Goal: Transaction & Acquisition: Purchase product/service

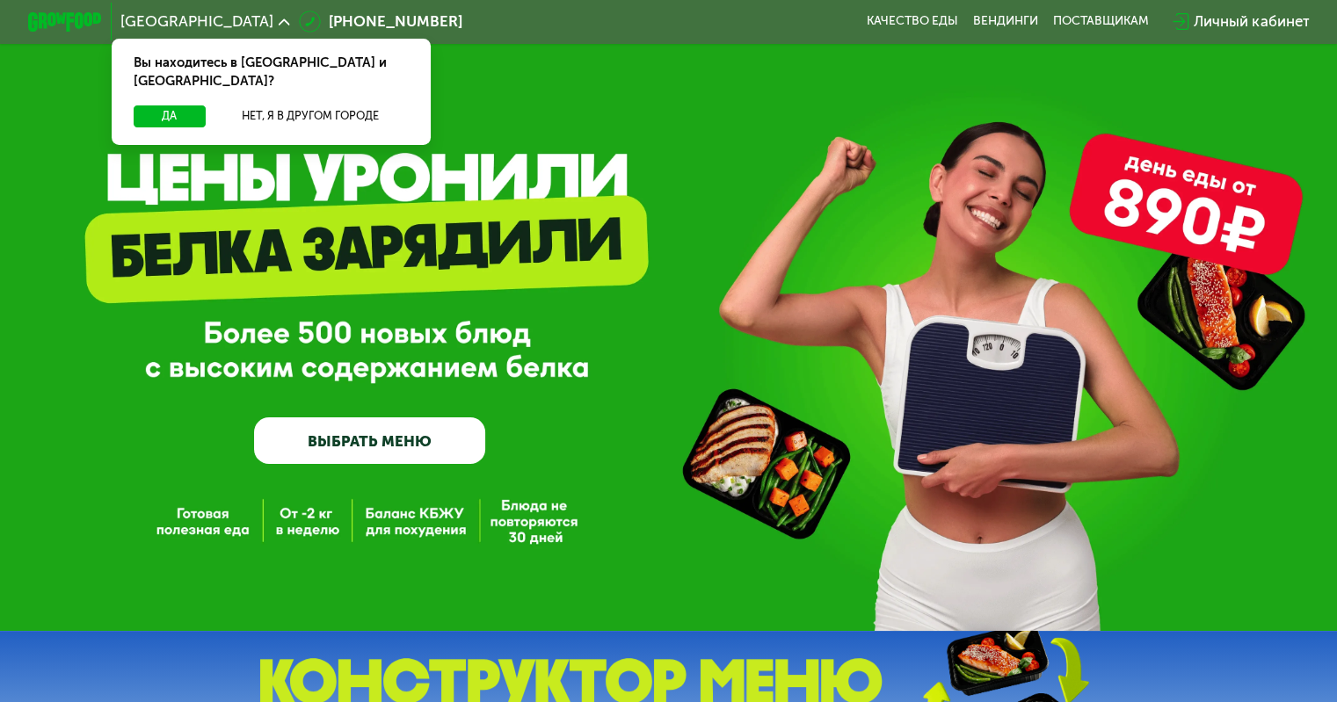
click at [1259, 27] on div "Личный кабинет" at bounding box center [1251, 22] width 115 height 22
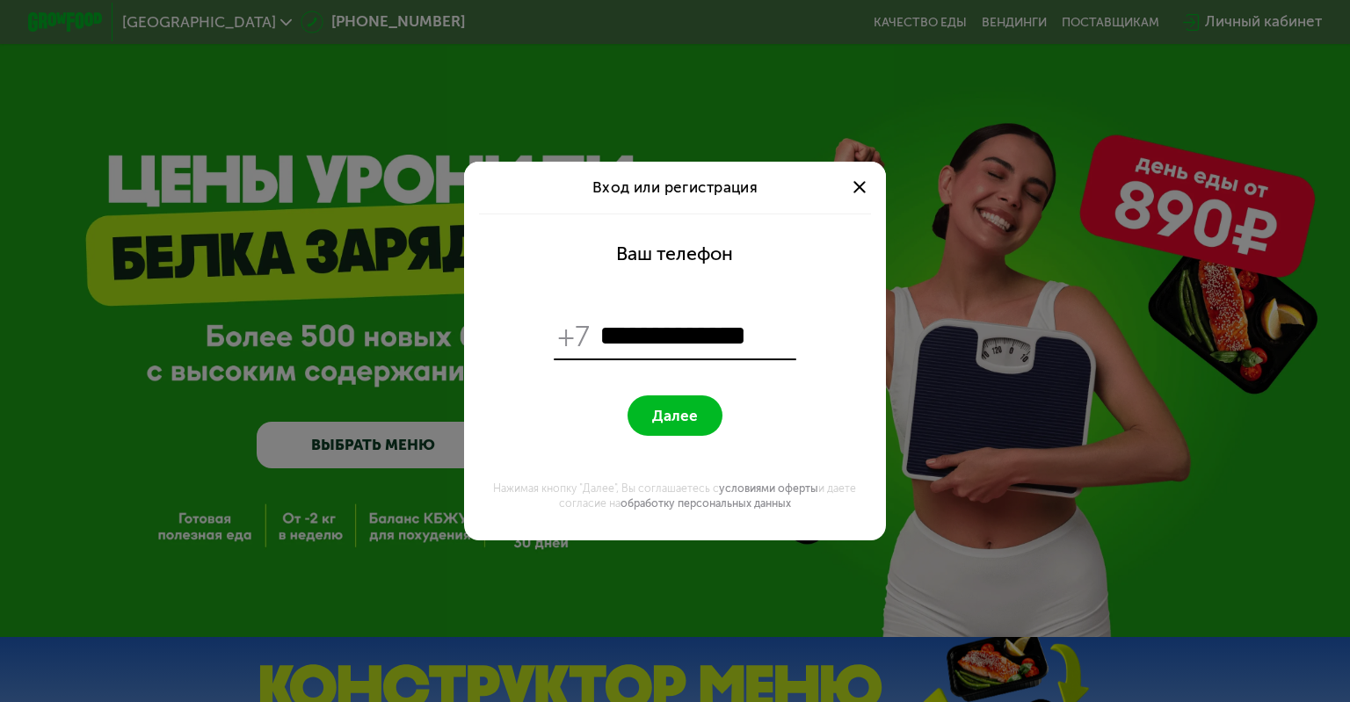
type input "**********"
click at [628, 396] on button "Далее" at bounding box center [675, 416] width 94 height 40
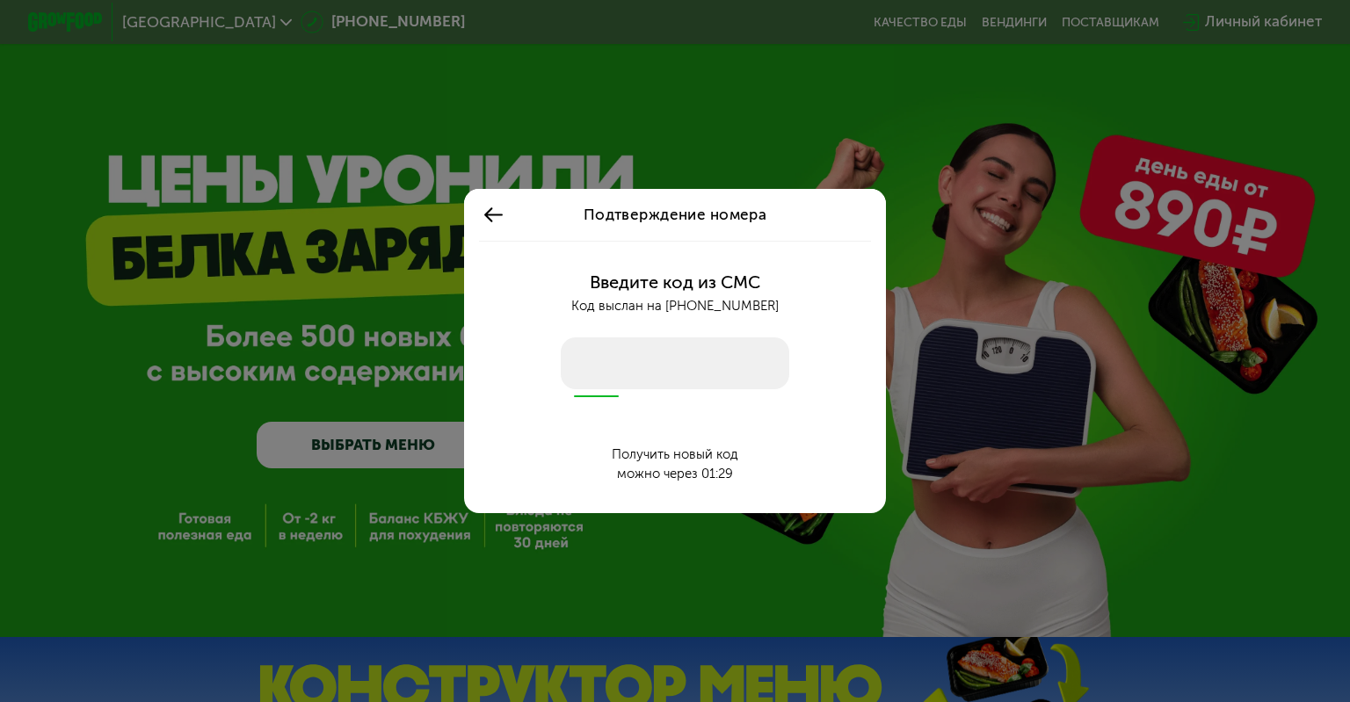
click at [669, 354] on input "number" at bounding box center [675, 364] width 229 height 53
type input "****"
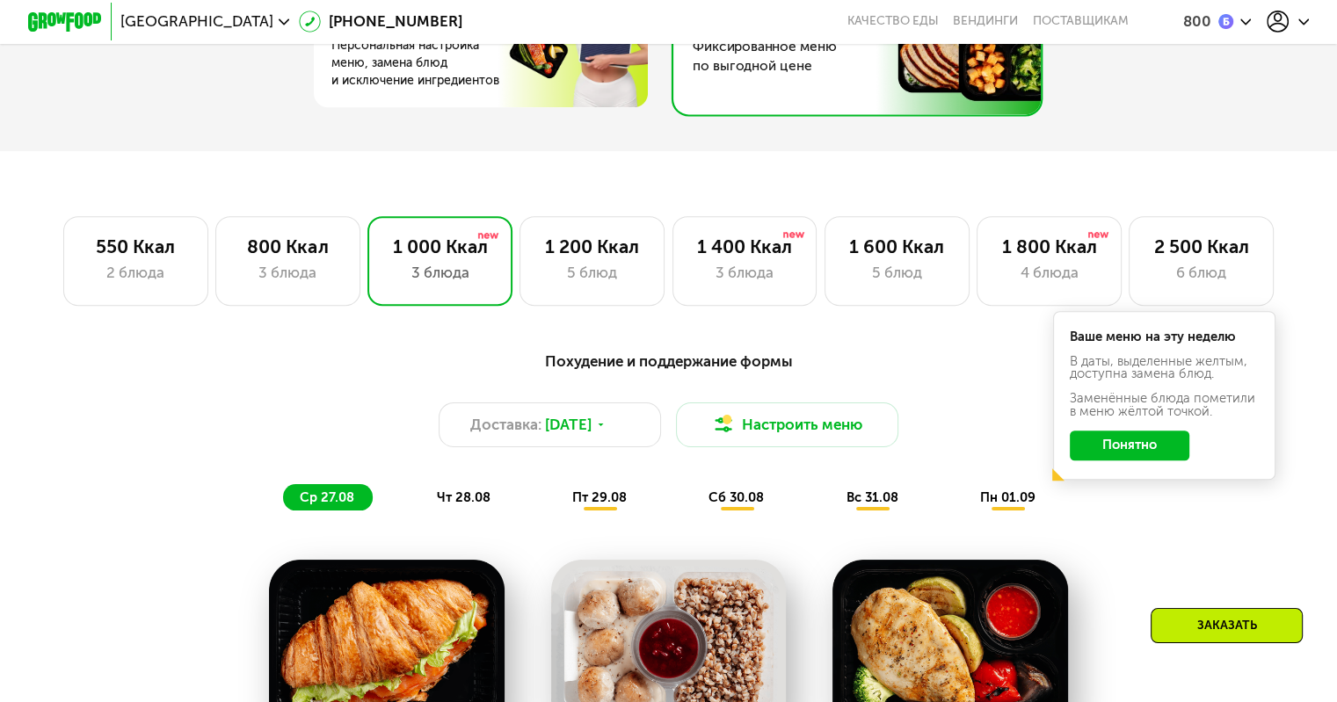
scroll to position [967, 0]
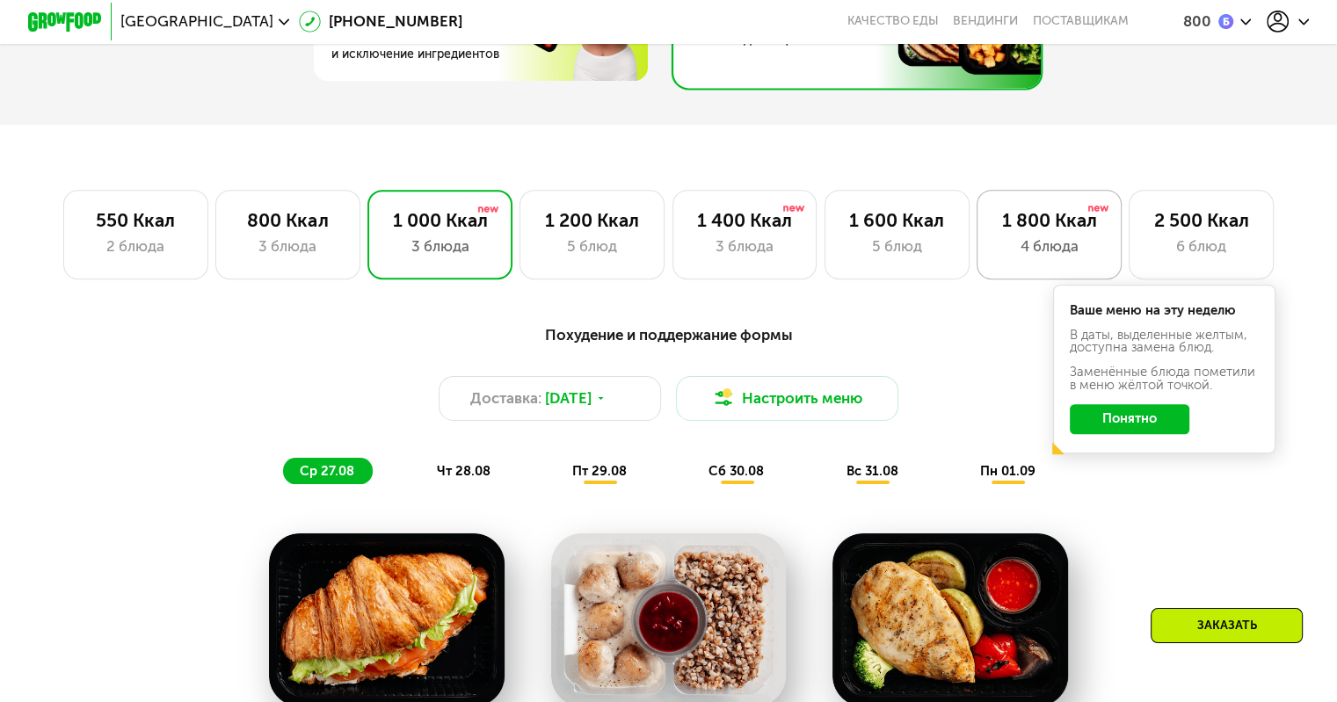
click at [1053, 258] on div "4 блюда" at bounding box center [1049, 247] width 106 height 22
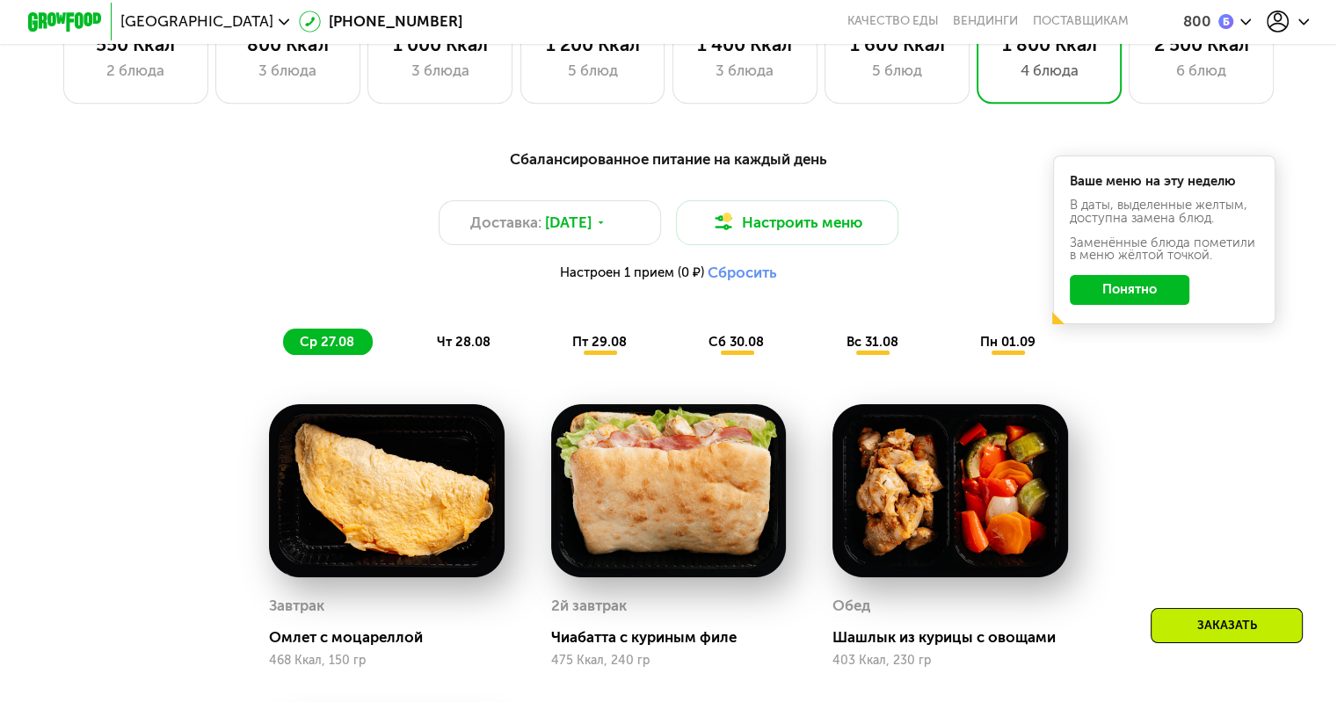
scroll to position [1231, 0]
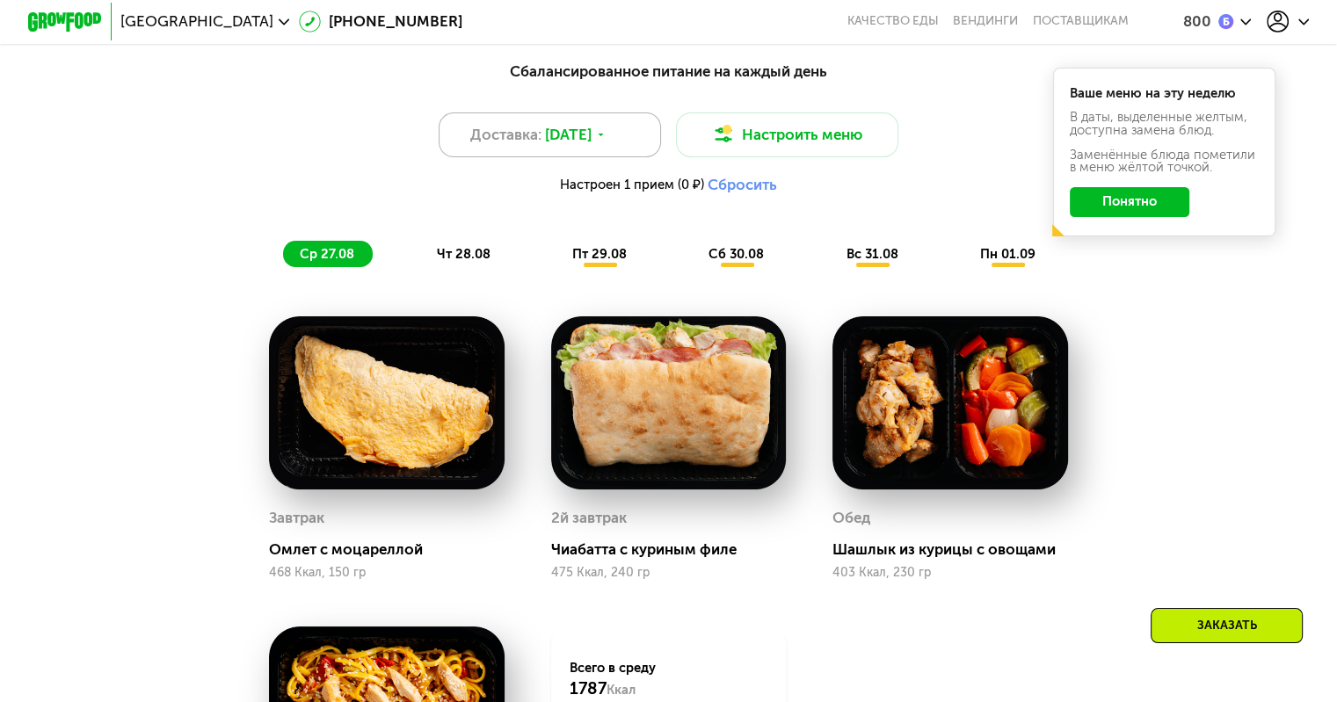
click at [581, 146] on span "[DATE]" at bounding box center [568, 135] width 47 height 22
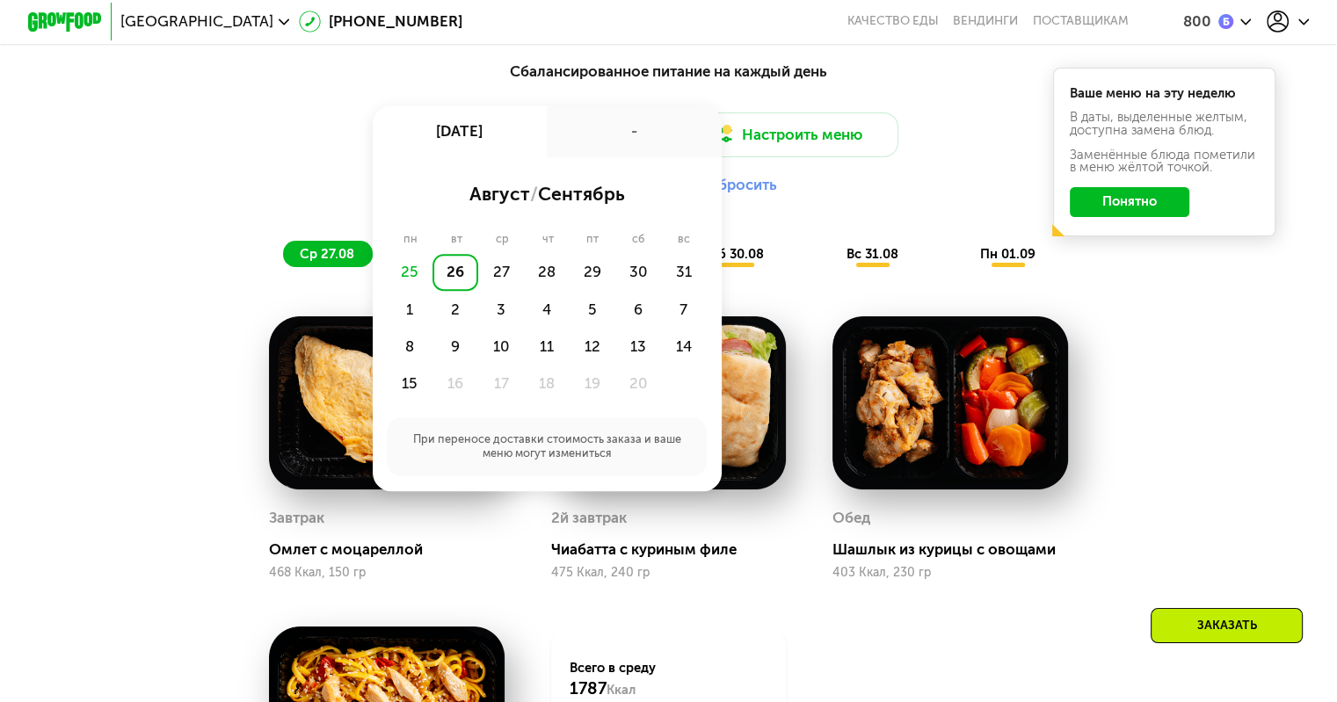
click at [410, 278] on div "25" at bounding box center [410, 272] width 46 height 37
click at [213, 249] on div "Сбалансированное питание на каждый день Доставка: [DATE] авг, вт - август / сен…" at bounding box center [669, 163] width 1100 height 207
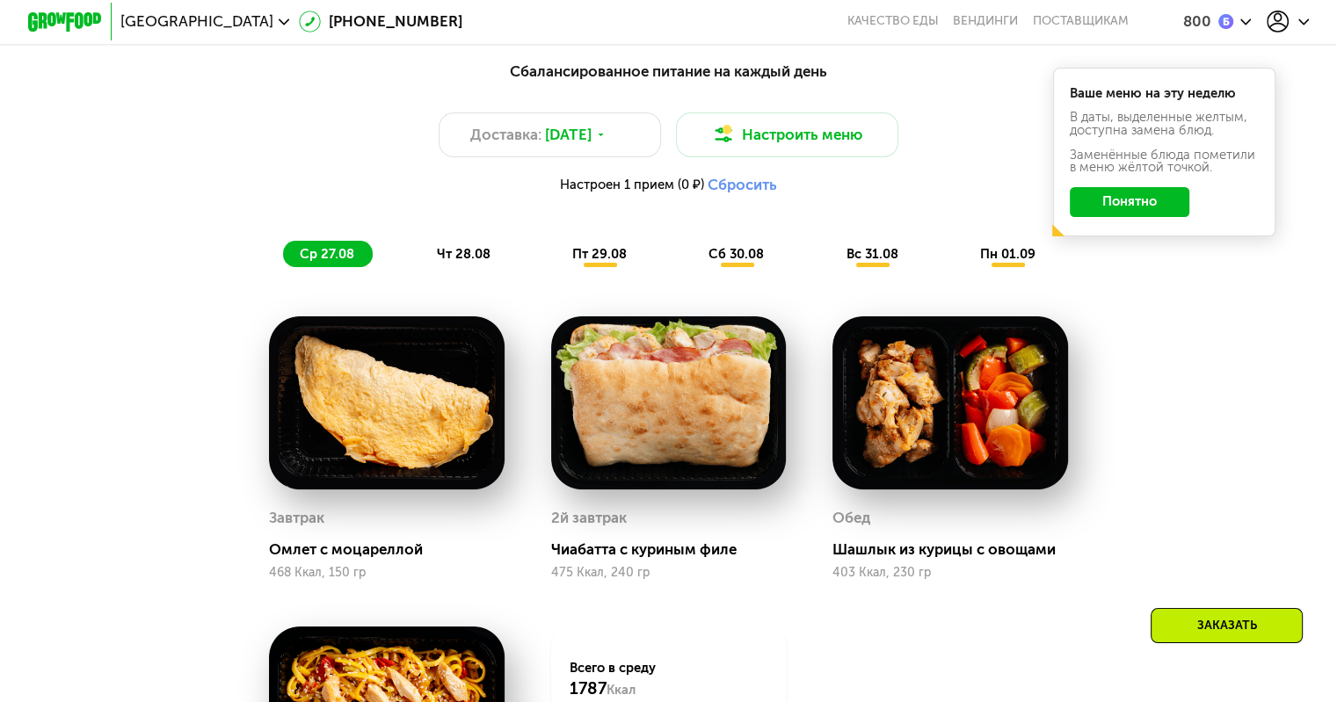
click at [447, 261] on span "чт 28.08" at bounding box center [463, 254] width 54 height 16
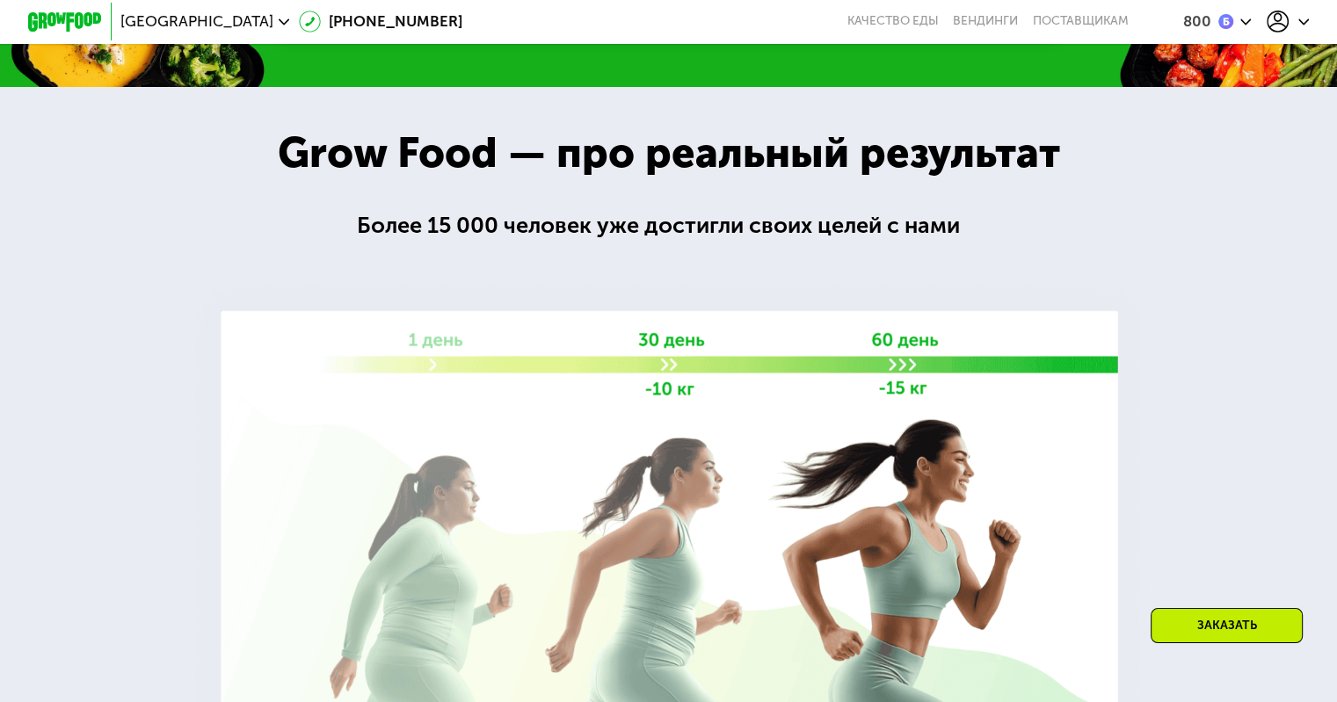
scroll to position [2989, 0]
